Goal: Entertainment & Leisure: Consume media (video, audio)

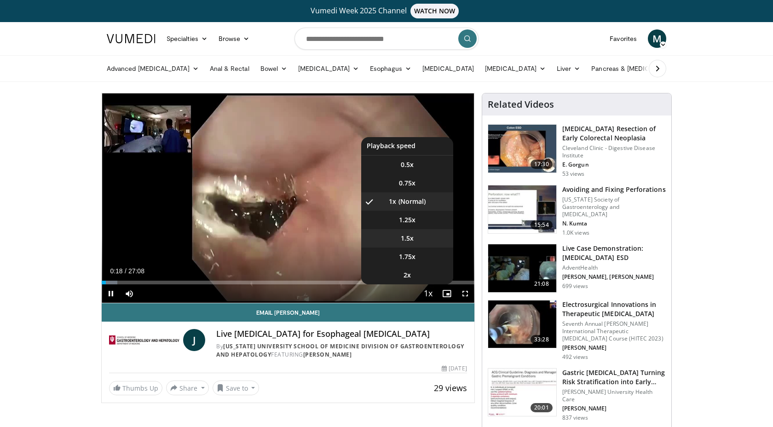
click at [413, 238] on span "1.5x" at bounding box center [407, 238] width 13 height 9
click at [416, 272] on li "2x" at bounding box center [407, 275] width 92 height 18
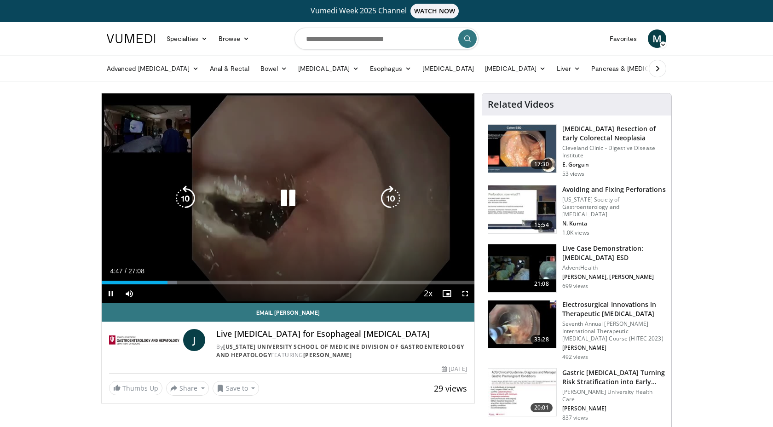
click at [291, 198] on icon "Video Player" at bounding box center [288, 198] width 26 height 26
